Goal: Register for event/course

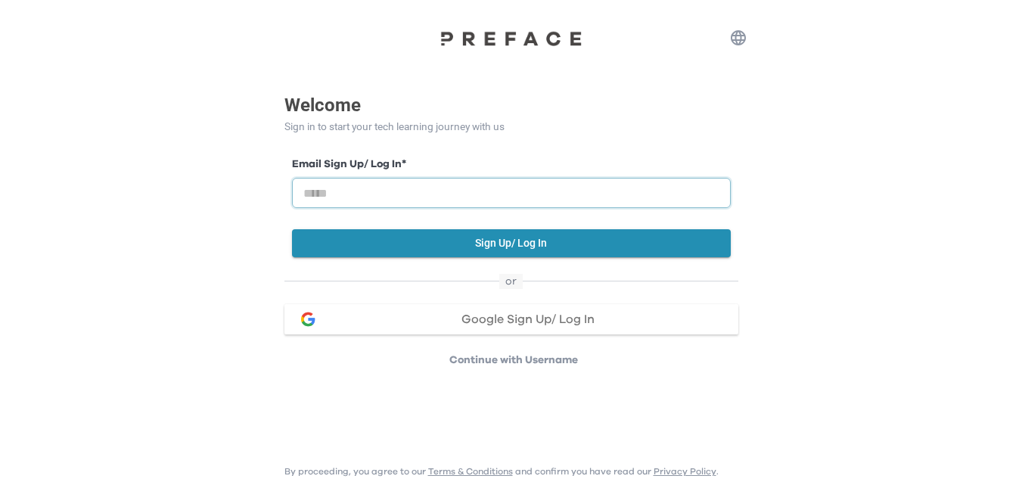
click at [407, 194] on input "email" at bounding box center [511, 193] width 439 height 30
type input "**********"
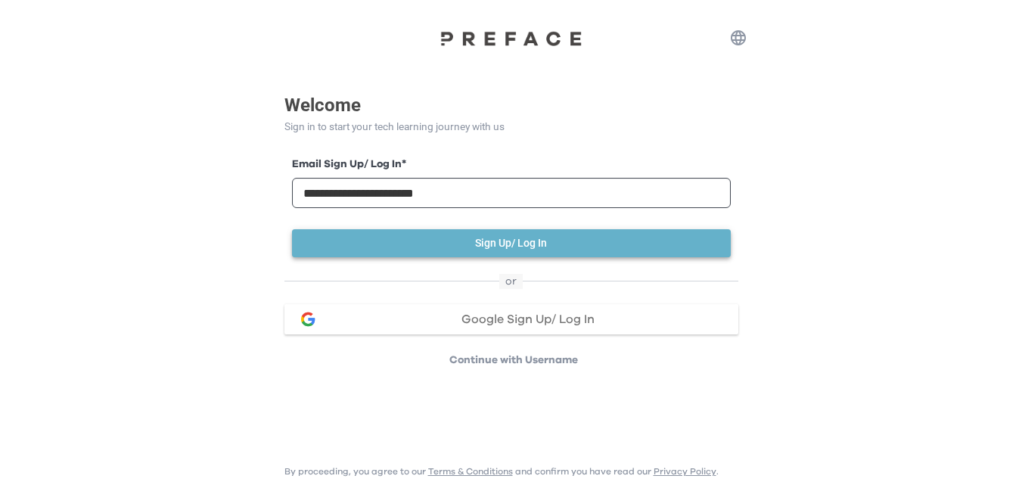
click at [435, 253] on button "Sign Up/ Log In" at bounding box center [511, 243] width 439 height 28
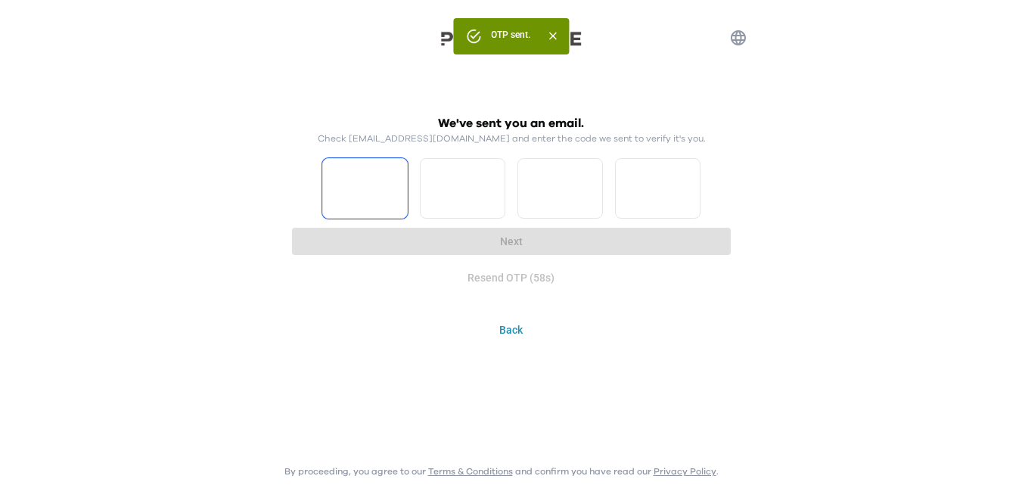
click at [365, 188] on input "Please enter OTP character 1" at bounding box center [364, 188] width 85 height 61
type input "*"
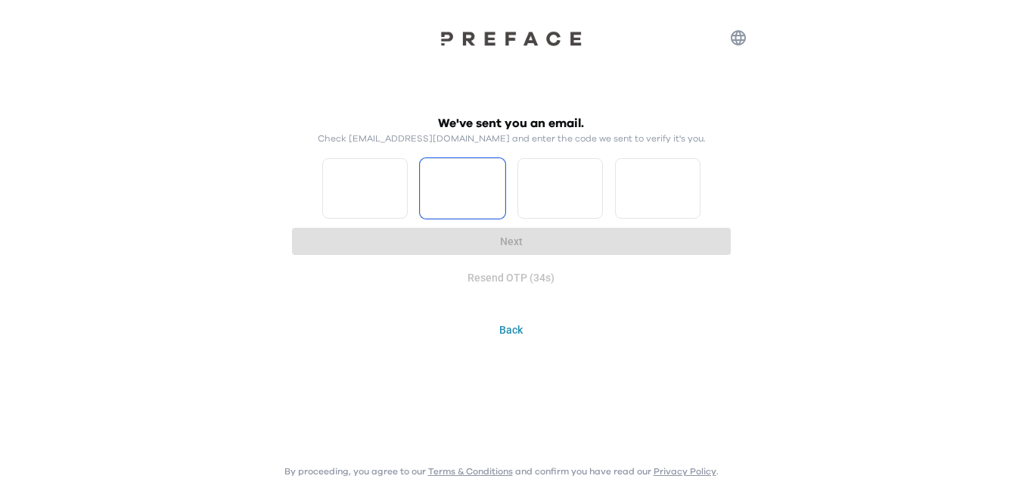
type input "*"
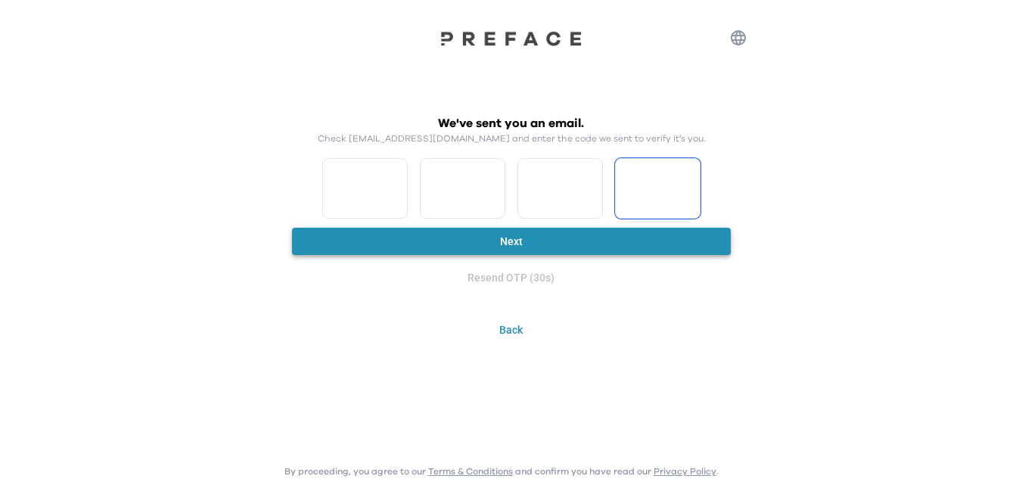
type input "*"
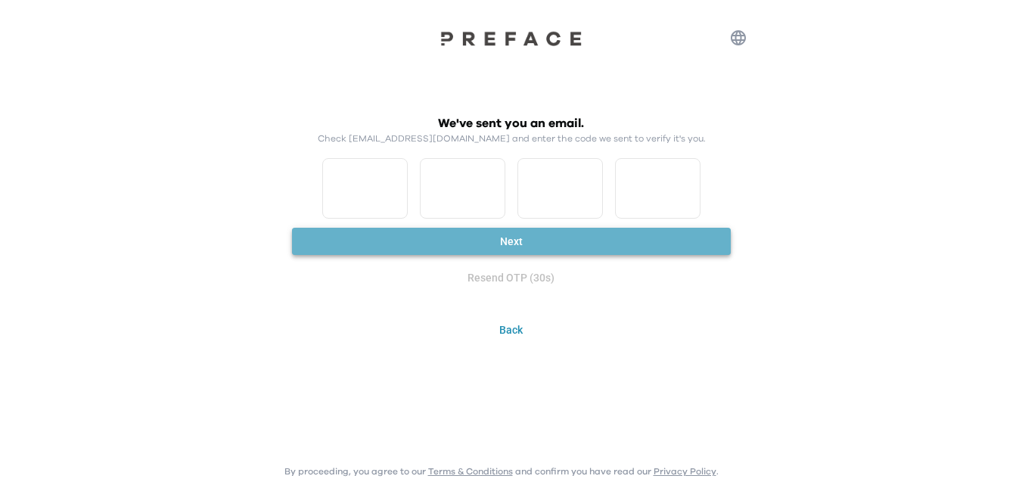
click at [346, 244] on button "Next" at bounding box center [511, 242] width 439 height 28
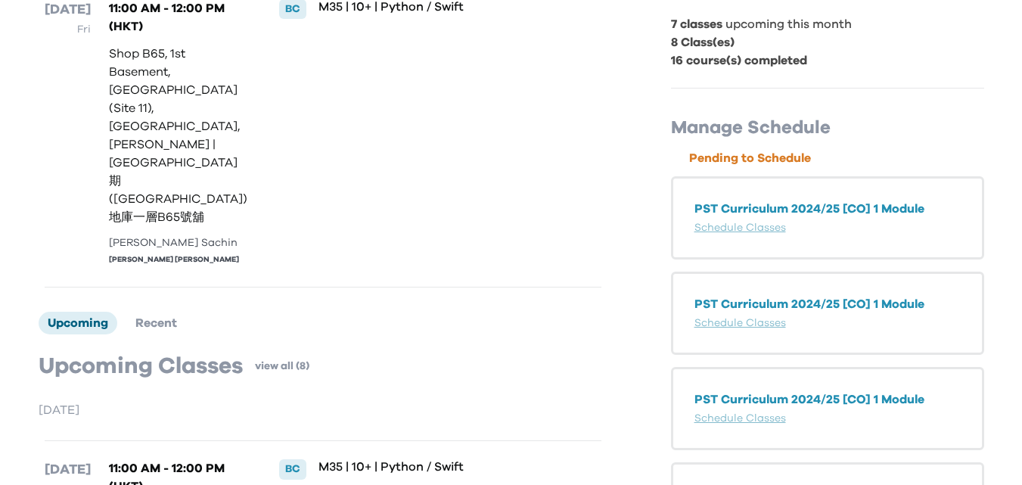
scroll to position [303, 0]
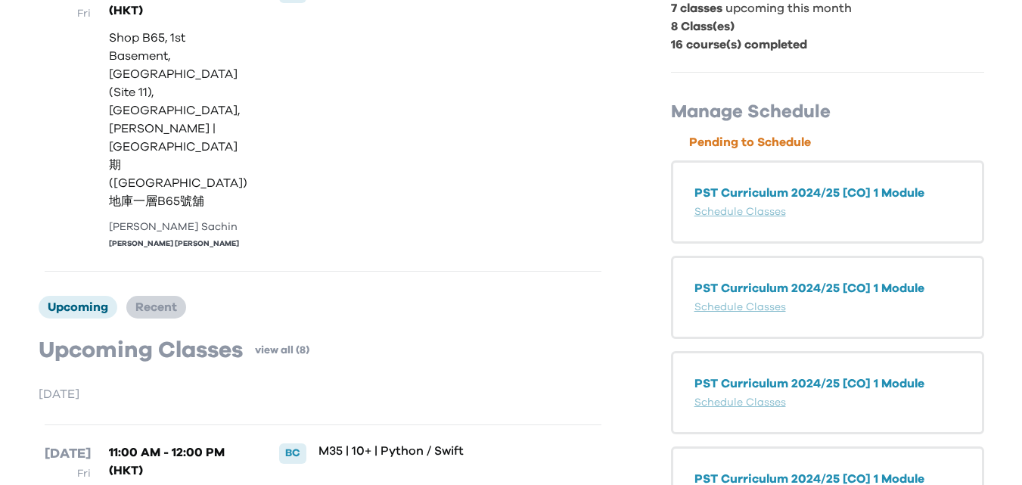
click at [157, 301] on span "Recent" at bounding box center [156, 307] width 42 height 12
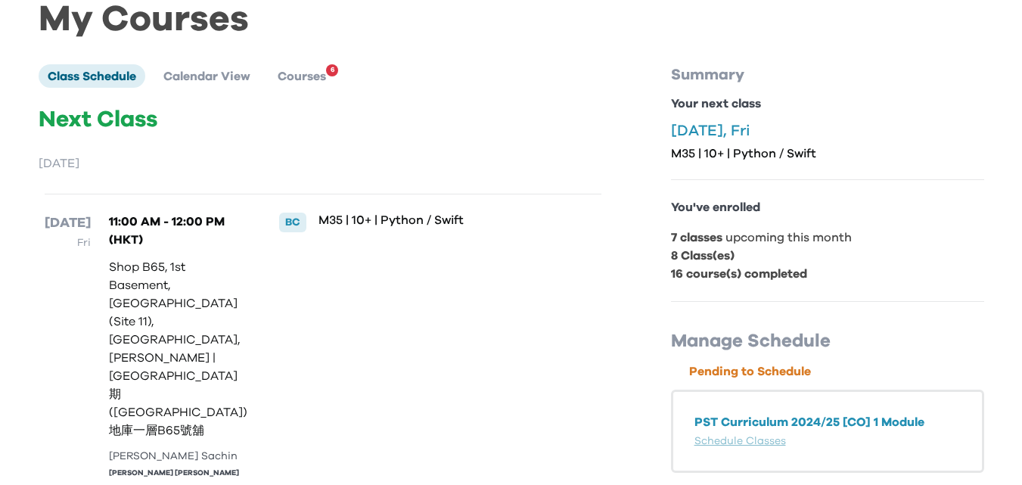
scroll to position [0, 0]
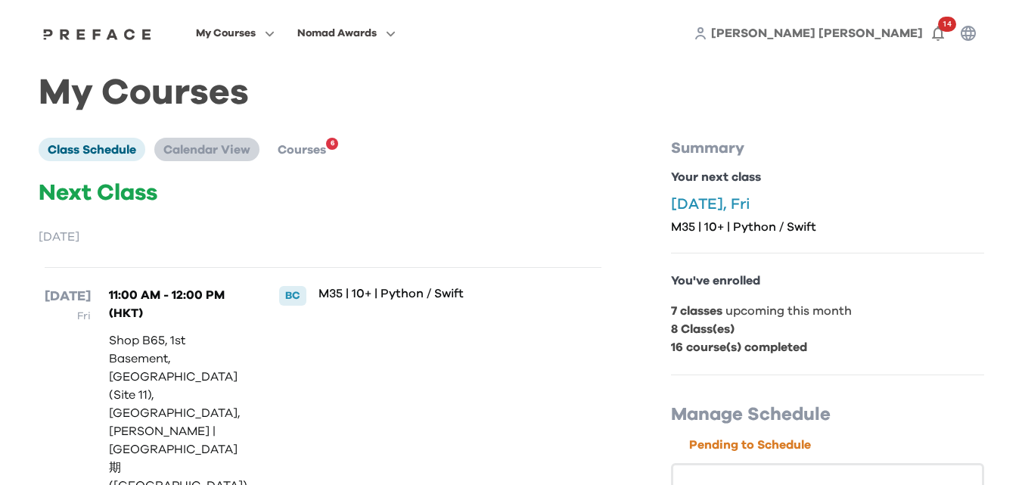
click at [230, 155] on span "Calendar View" at bounding box center [206, 150] width 87 height 12
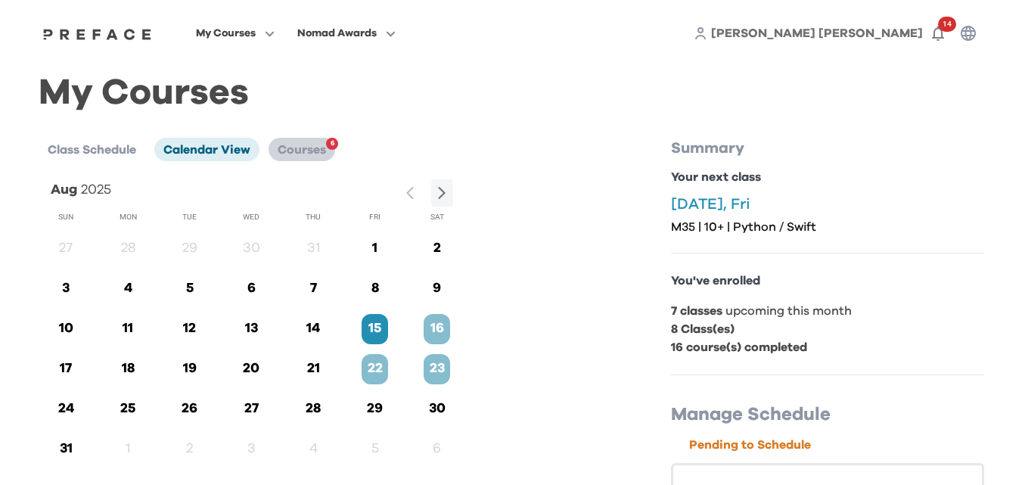
click at [326, 144] on span "Courses" at bounding box center [302, 150] width 48 height 12
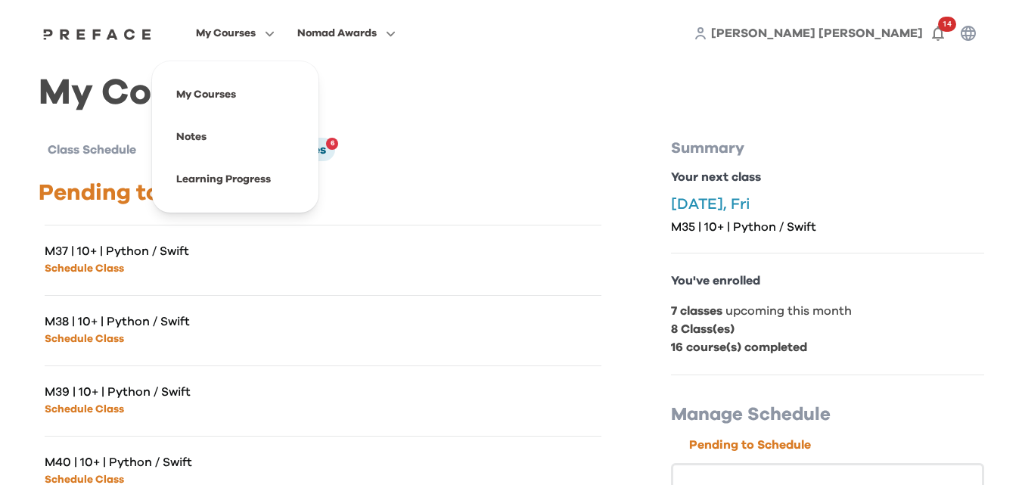
click at [263, 29] on icon "button" at bounding box center [267, 33] width 16 height 11
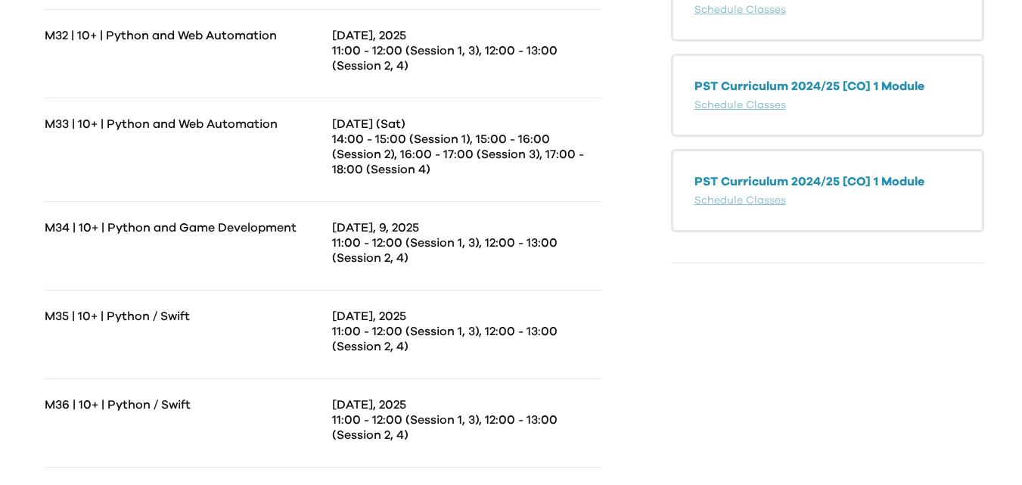
scroll to position [805, 0]
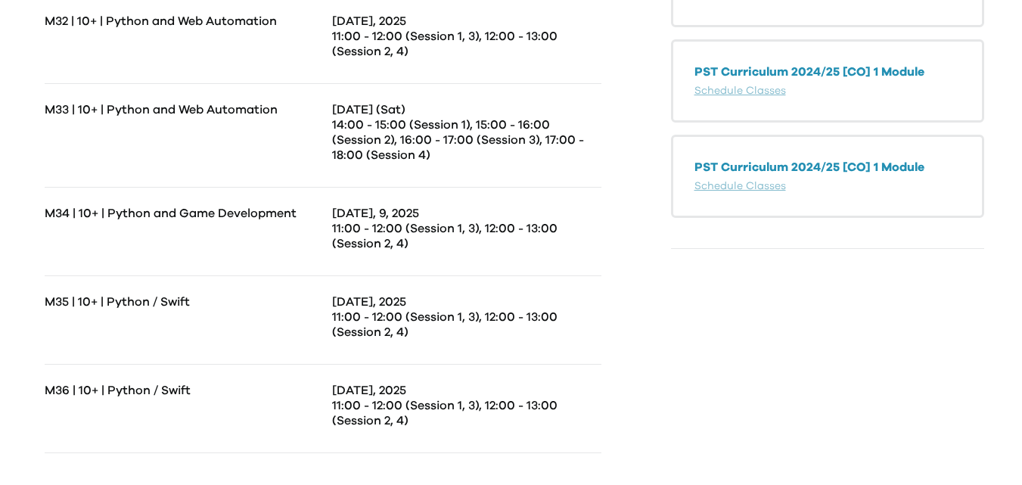
click at [380, 210] on p "[DATE], 9, 2025" at bounding box center [466, 213] width 269 height 15
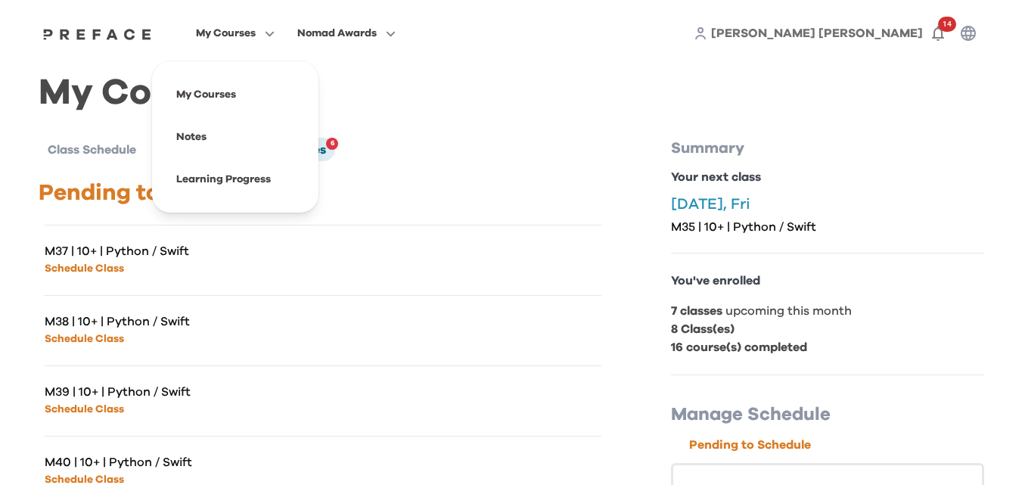
click at [210, 27] on span "My Courses" at bounding box center [226, 33] width 60 height 18
click at [222, 151] on span at bounding box center [235, 137] width 142 height 42
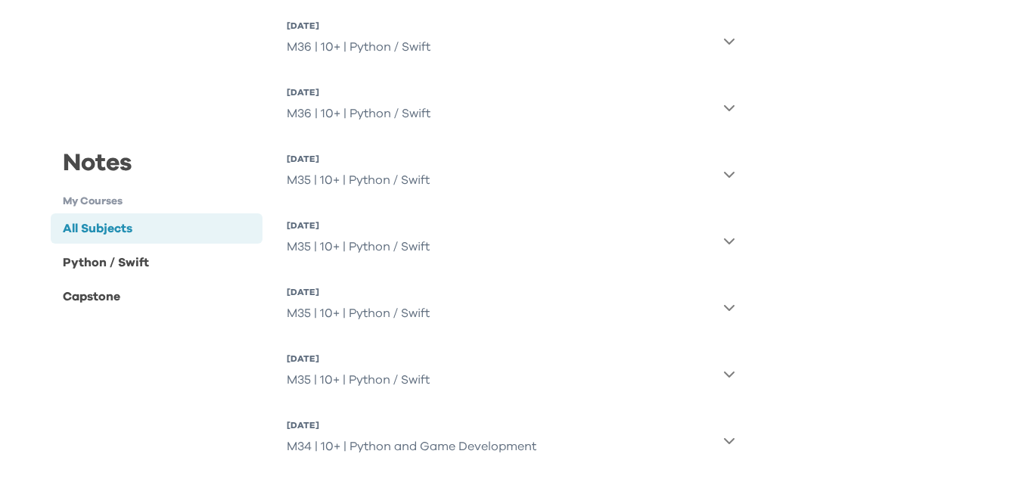
scroll to position [454, 0]
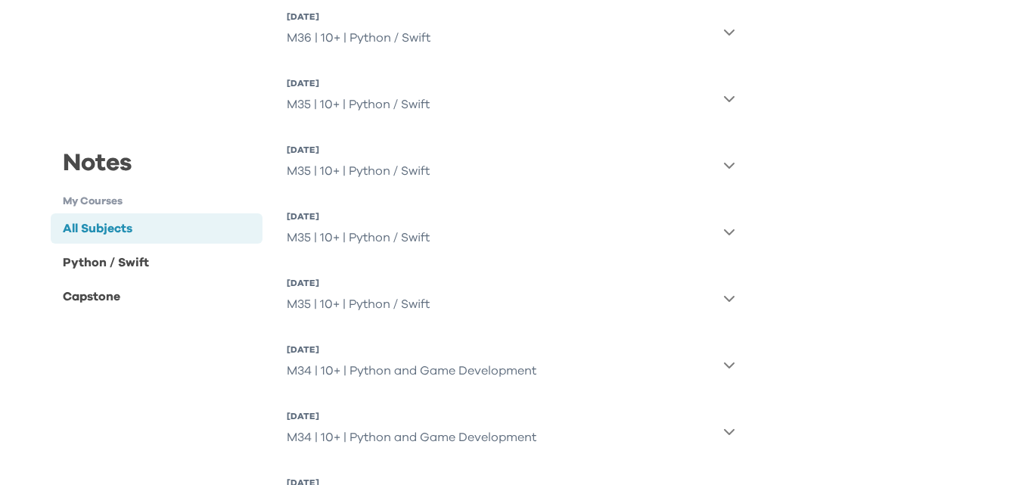
click at [403, 425] on div "M34 | 10+ | Python and Game Development" at bounding box center [412, 437] width 250 height 30
click at [400, 436] on div "M34 | 10+ | Python and Game Development" at bounding box center [412, 437] width 250 height 30
click at [399, 437] on div "M34 | 10+ | Python and Game Development" at bounding box center [412, 437] width 250 height 30
click at [408, 437] on div "M34 | 10+ | Python and Game Development" at bounding box center [412, 437] width 250 height 30
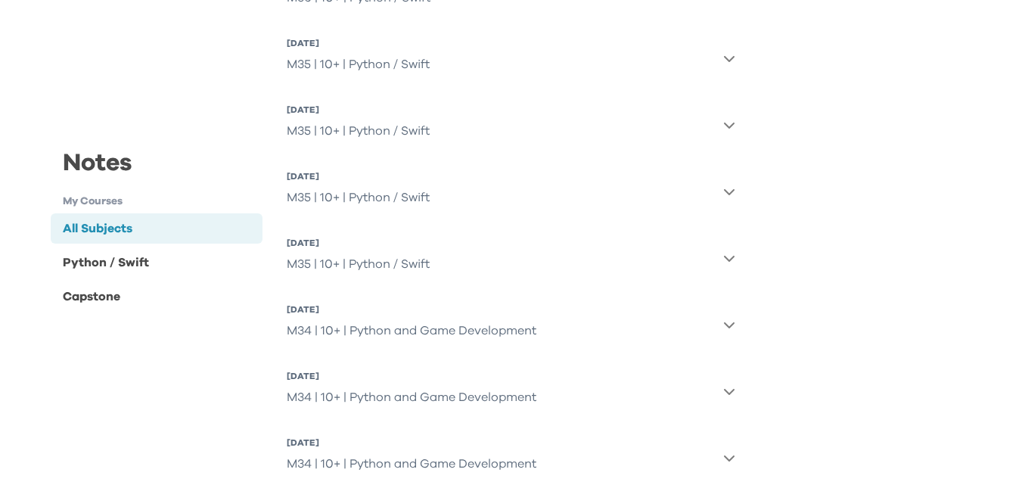
scroll to position [530, 0]
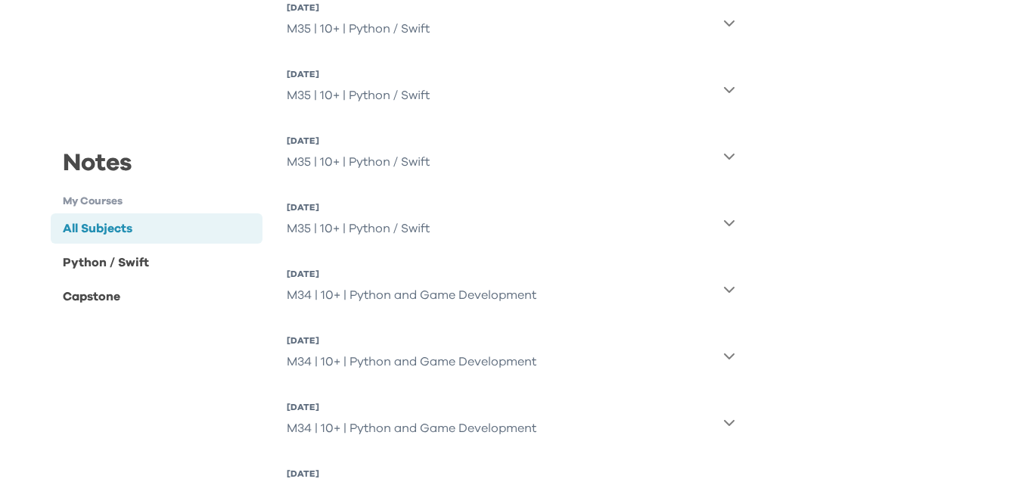
click at [729, 348] on button "9 Aug 2025, Sat M34 | 10+ | Python and Game Development" at bounding box center [511, 355] width 449 height 54
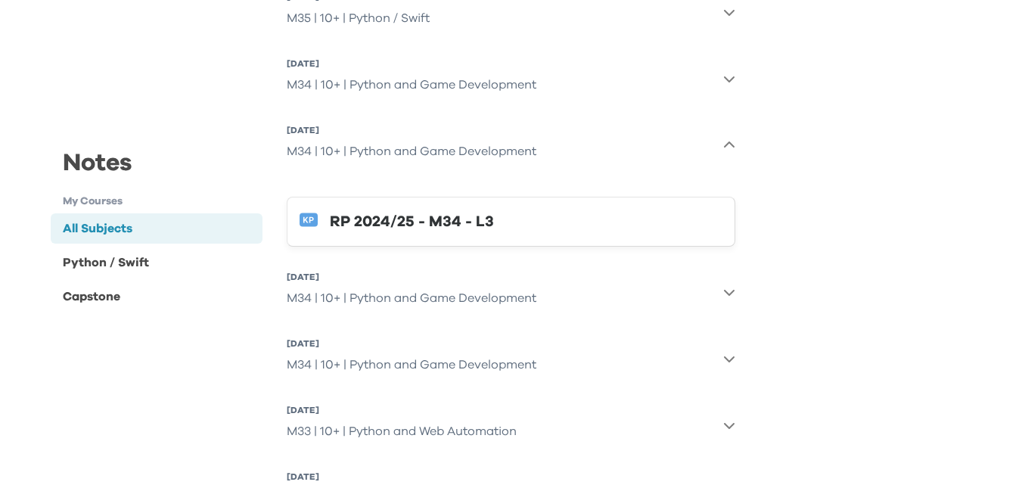
scroll to position [757, 0]
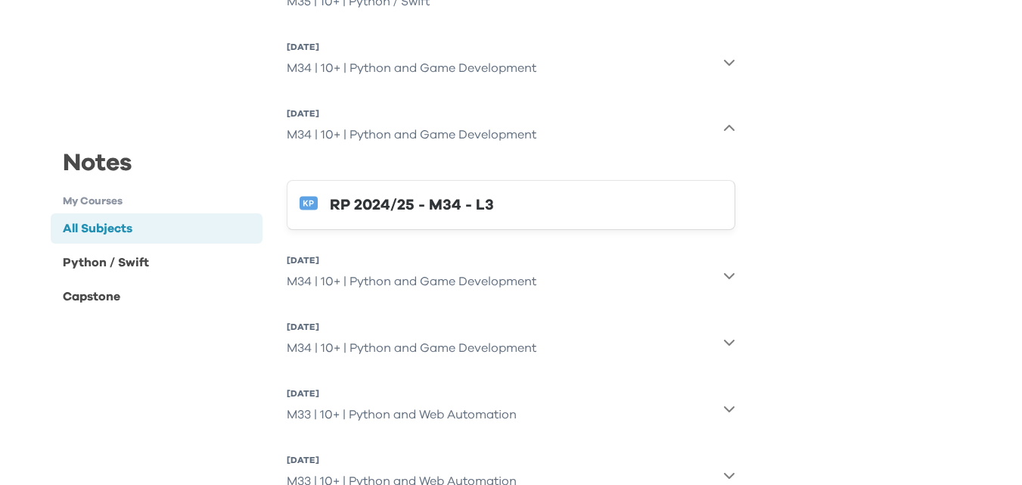
click at [318, 183] on button "RP 2024/25 - M34 - L3" at bounding box center [511, 205] width 449 height 50
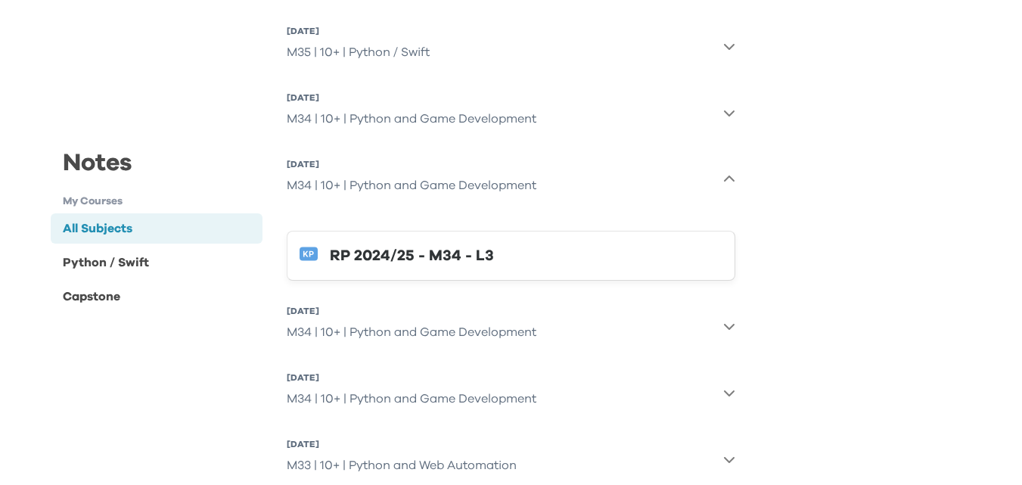
scroll to position [681, 0]
